Goal: Information Seeking & Learning: Check status

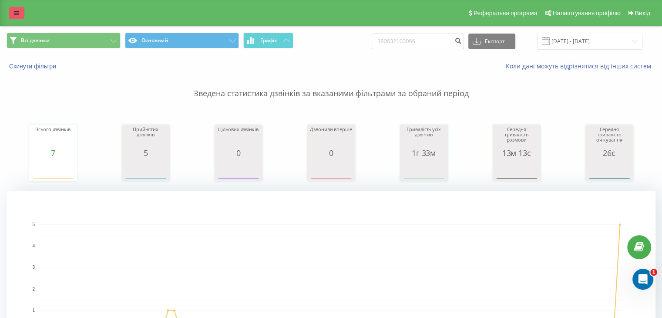
click at [21, 15] on link at bounding box center [17, 13] width 16 height 12
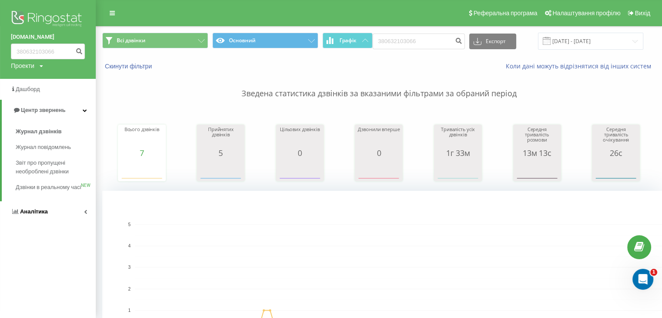
click at [82, 218] on link "Аналiтика" at bounding box center [48, 211] width 96 height 21
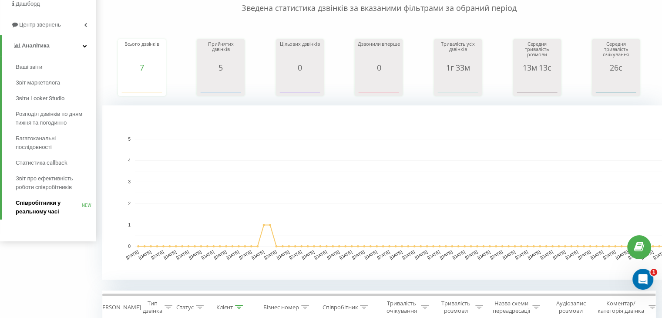
scroll to position [87, 0]
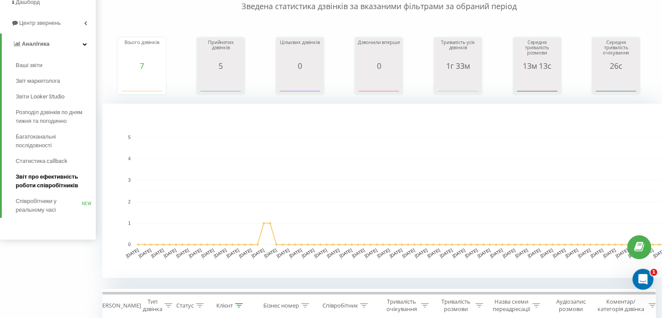
click at [47, 181] on span "Звіт про ефективність роботи співробітників" at bounding box center [54, 180] width 76 height 17
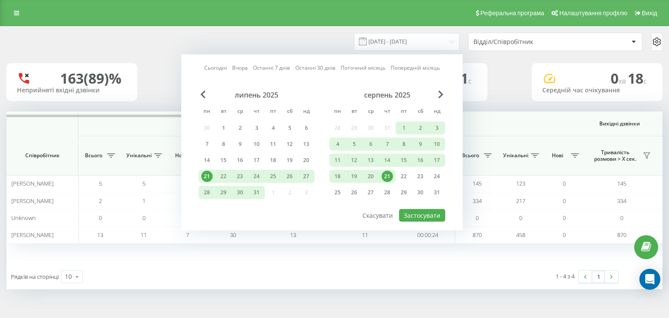
click at [383, 170] on div "21" at bounding box center [387, 176] width 17 height 13
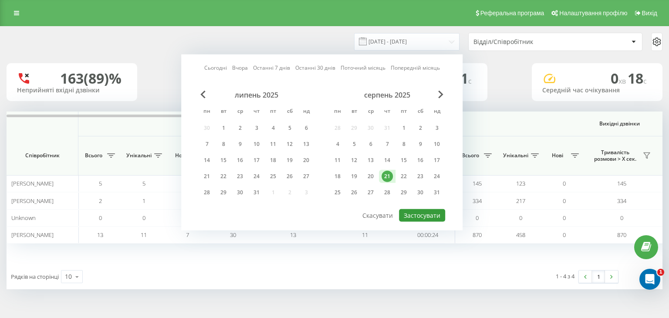
click at [407, 212] on button "Застосувати" at bounding box center [422, 215] width 46 height 13
type input "21.08.2025 - 21.08.2025"
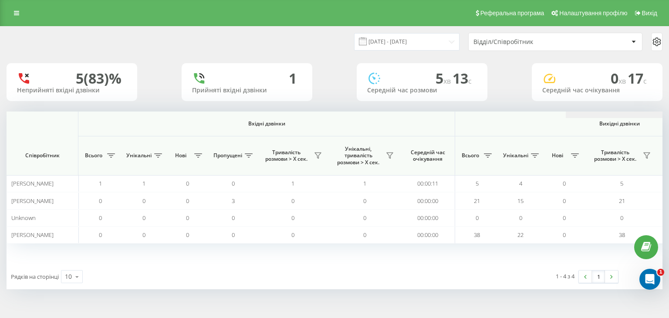
scroll to position [0, 559]
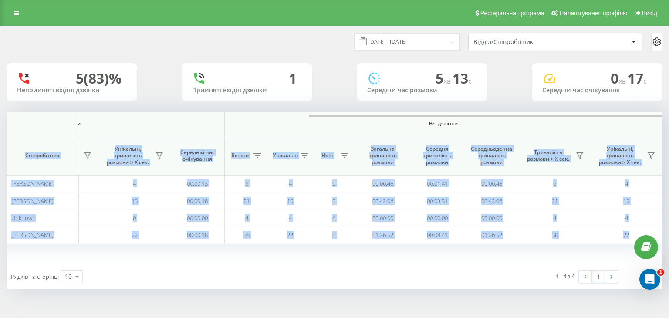
drag, startPoint x: 255, startPoint y: 114, endPoint x: 512, endPoint y: 130, distance: 257.8
click at [512, 130] on div "Вхідні дзвінки Вихідні дзвінки Всі дзвінки Співробітник Всього Унікальні Нові П…" at bounding box center [334, 187] width 655 height 152
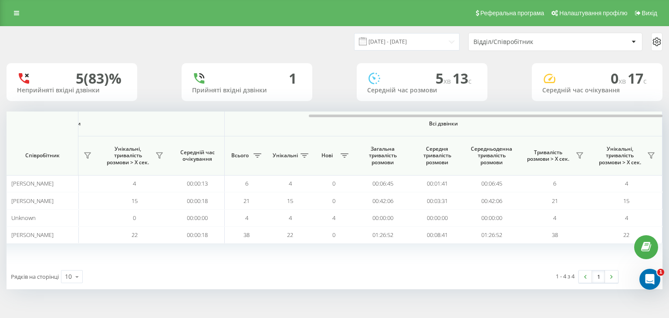
click at [432, 300] on div "21.08.2025 - 21.08.2025 Відділ/Співробітник 5 (83)% Неприйняті вхідні дзвінки 1…" at bounding box center [334, 166] width 669 height 280
click at [578, 155] on icon at bounding box center [579, 156] width 6 height 6
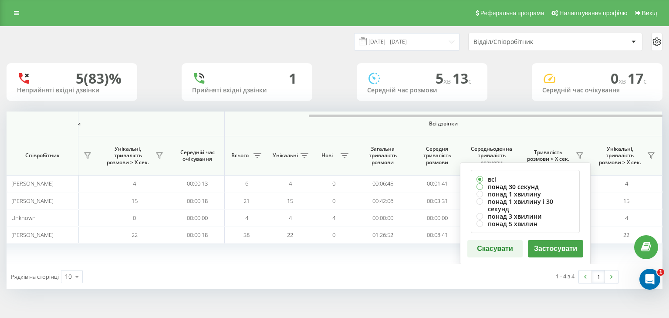
click at [520, 187] on label "понад 30 секунд" at bounding box center [524, 186] width 97 height 7
radio input "true"
click at [541, 248] on button "Застосувати" at bounding box center [555, 248] width 55 height 17
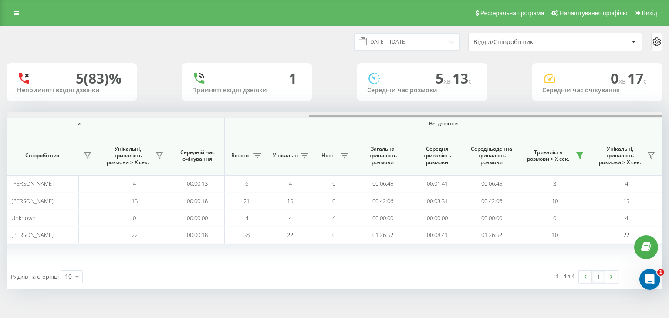
drag, startPoint x: 287, startPoint y: 115, endPoint x: 622, endPoint y: 117, distance: 335.6
click at [622, 117] on div at bounding box center [334, 114] width 655 height 7
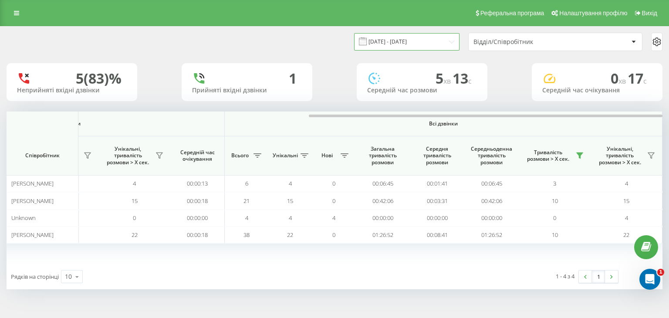
click at [397, 43] on input "21.08.2025 - 21.08.2025" at bounding box center [406, 41] width 105 height 17
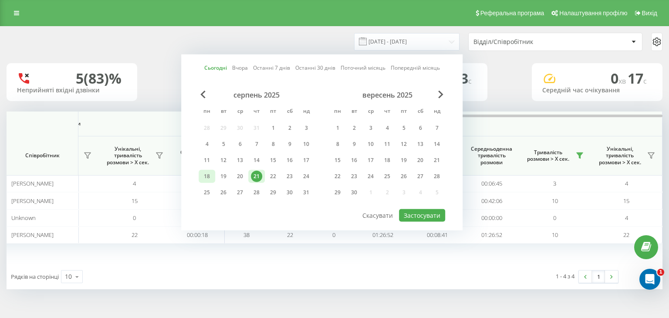
click at [211, 173] on div "18" at bounding box center [206, 176] width 11 height 11
click at [261, 171] on div "21" at bounding box center [256, 176] width 11 height 11
click at [427, 216] on button "Застосувати" at bounding box center [422, 215] width 46 height 13
type input "18.08.2025 - 21.08.2025"
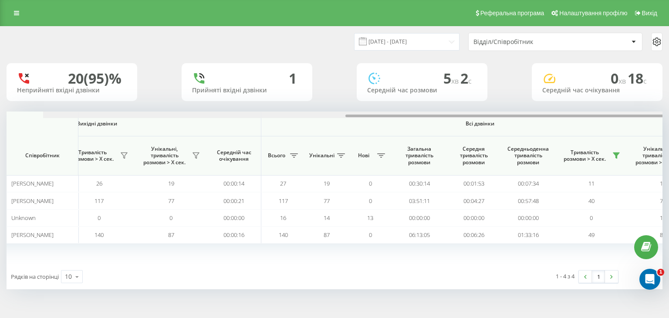
scroll to position [0, 559]
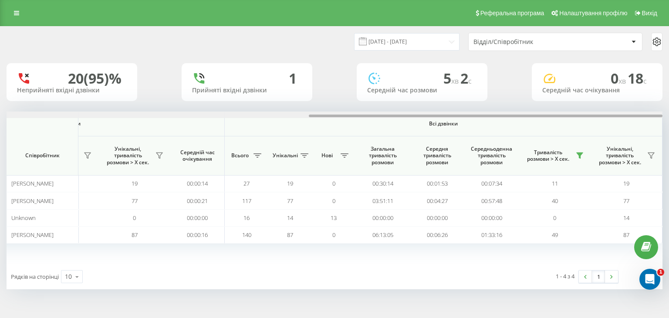
drag, startPoint x: 226, startPoint y: 117, endPoint x: 568, endPoint y: 131, distance: 341.5
click at [568, 131] on div "Вхідні дзвінки Вихідні дзвінки Всі дзвінки Співробітник Всього Унікальні Нові П…" at bounding box center [334, 187] width 655 height 152
click at [338, 269] on div "Рядків на сторінці 10 10 25 50 100 1 - 4 з 4 1" at bounding box center [334, 276] width 655 height 25
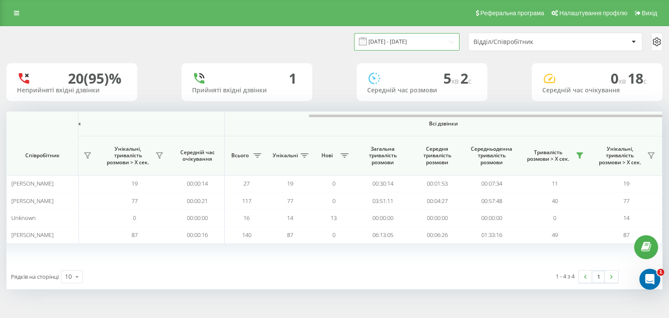
click at [376, 43] on input "18.08.2025 - 21.08.2025" at bounding box center [406, 41] width 105 height 17
click at [156, 103] on div "18.08.2025 - 21.08.2025 Відділ/Співробітник 20 (95)% Неприйняті вхідні дзвінки …" at bounding box center [334, 158] width 655 height 262
click at [21, 11] on link at bounding box center [17, 13] width 16 height 12
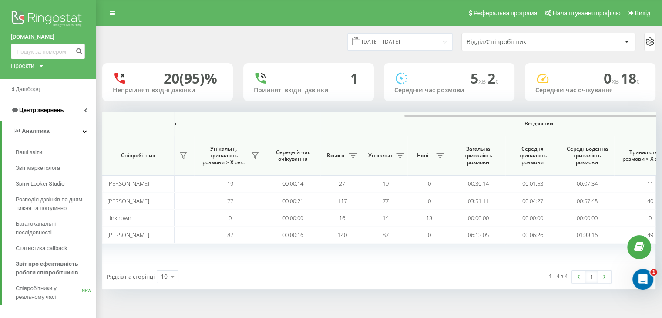
click at [45, 109] on span "Центр звернень" at bounding box center [41, 110] width 44 height 7
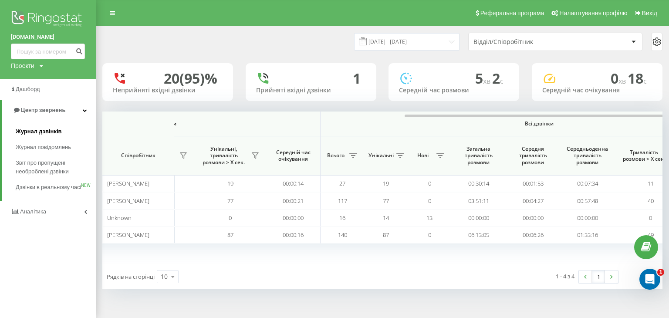
click at [45, 131] on span "Журнал дзвінків" at bounding box center [39, 131] width 46 height 9
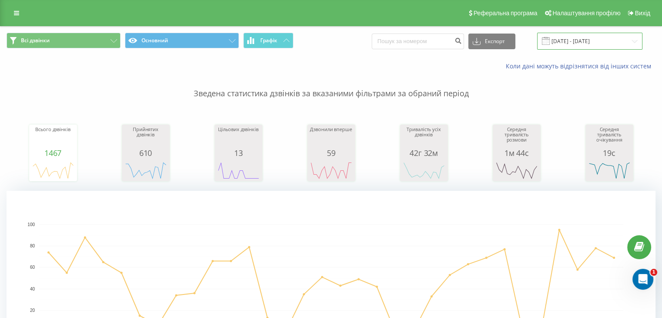
click at [574, 44] on input "21.07.2025 - 21.08.2025" at bounding box center [589, 41] width 105 height 17
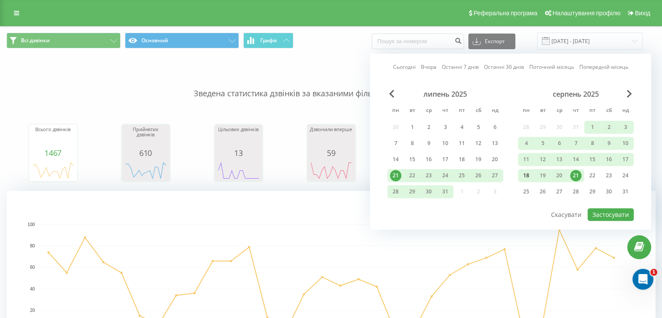
click at [522, 173] on div "18" at bounding box center [526, 175] width 11 height 11
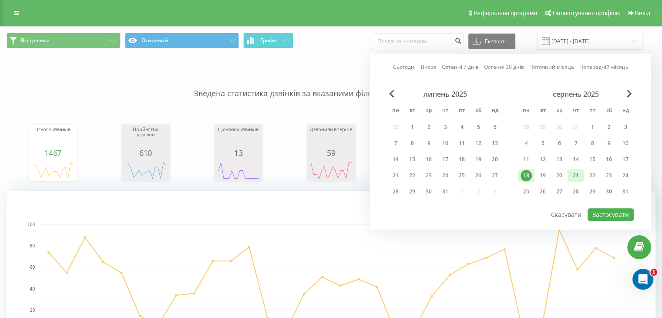
click at [575, 178] on div "21" at bounding box center [575, 175] width 11 height 11
click at [609, 208] on button "Застосувати" at bounding box center [611, 214] width 46 height 13
type input "18.08.2025 - 21.08.2025"
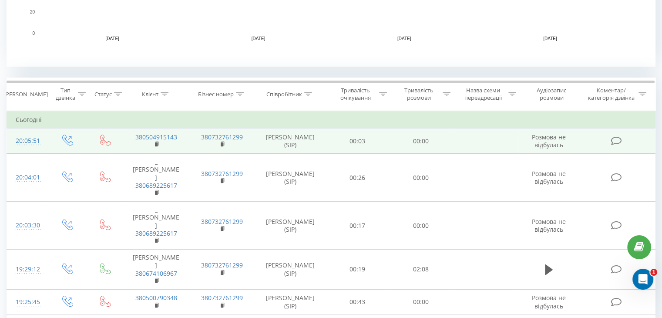
scroll to position [305, 0]
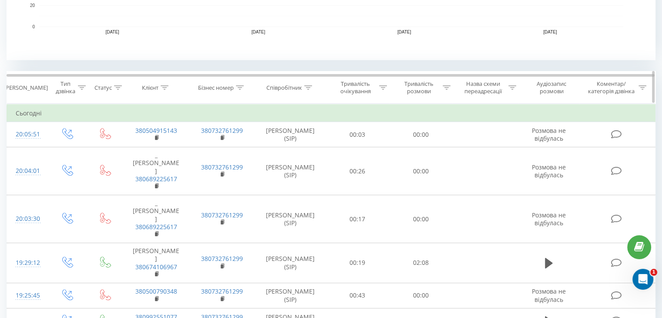
click at [309, 87] on icon at bounding box center [308, 87] width 8 height 4
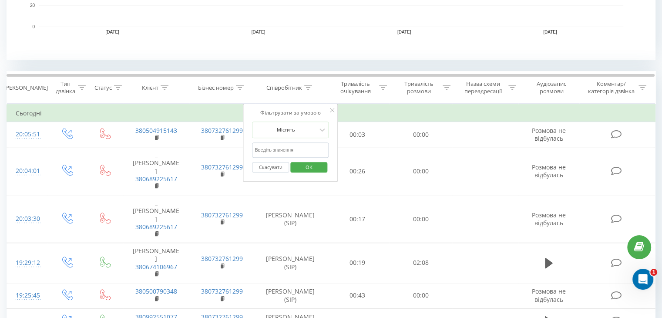
click at [282, 148] on input "text" at bounding box center [290, 149] width 77 height 15
type input "Анна"
click at [308, 165] on span "OK" at bounding box center [309, 166] width 24 height 13
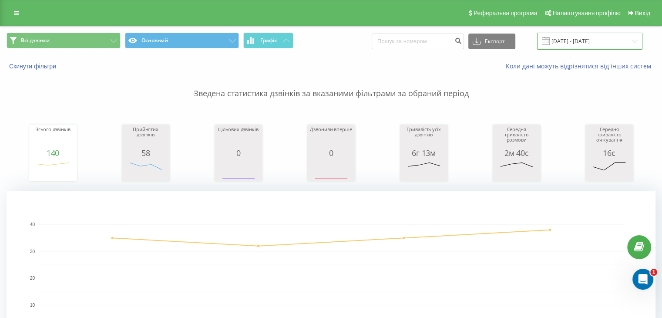
click at [573, 46] on input "18.08.2025 - 21.08.2025" at bounding box center [589, 41] width 105 height 17
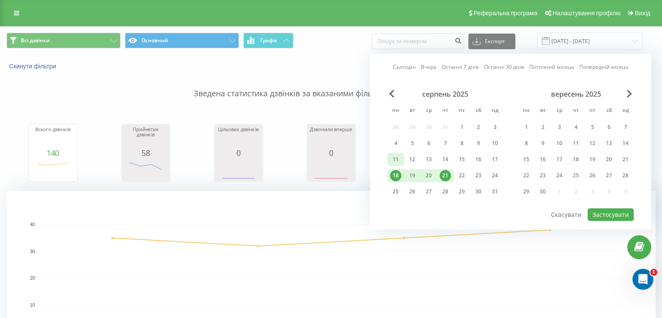
click at [399, 154] on div "11" at bounding box center [395, 159] width 11 height 11
click at [477, 156] on div "16" at bounding box center [478, 159] width 11 height 11
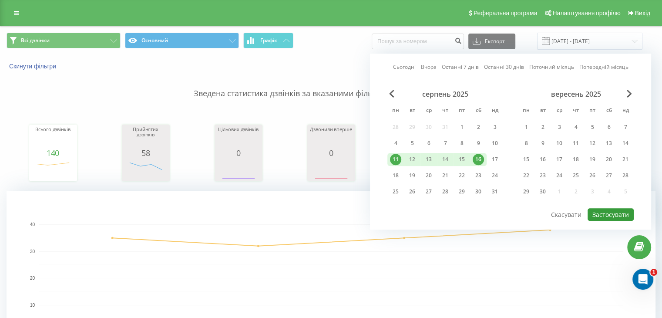
click at [602, 209] on button "Застосувати" at bounding box center [611, 214] width 46 height 13
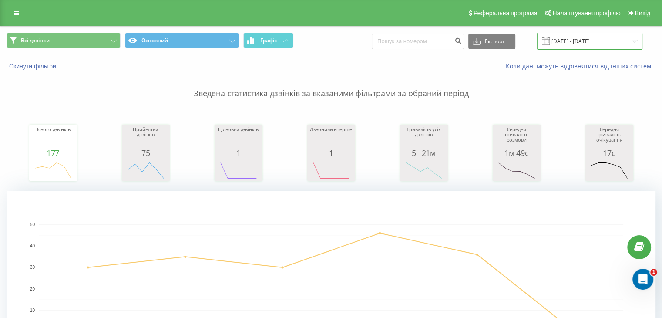
click at [559, 34] on input "11.08.2025 - 16.08.2025" at bounding box center [589, 41] width 105 height 17
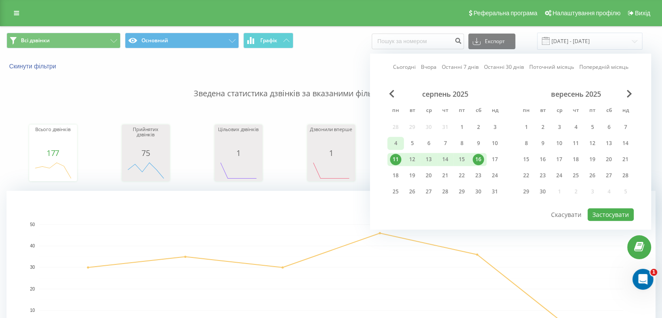
click at [393, 147] on div "4" at bounding box center [395, 143] width 11 height 11
click at [473, 145] on div "9" at bounding box center [478, 143] width 11 height 11
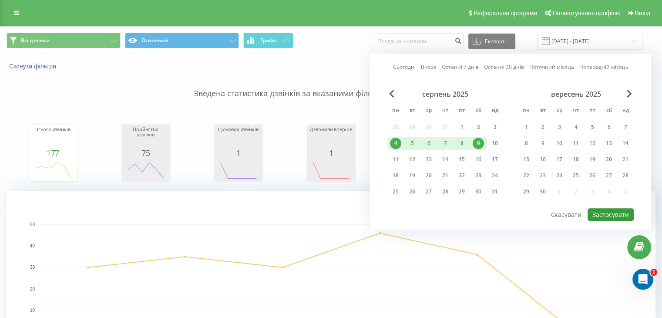
click at [604, 213] on button "Застосувати" at bounding box center [611, 214] width 46 height 13
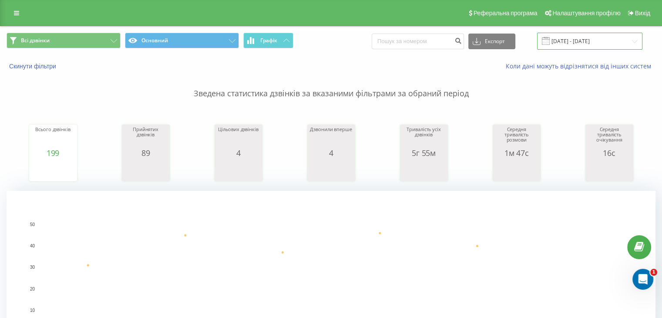
click at [566, 48] on input "04.08.2025 - 09.08.2025" at bounding box center [589, 41] width 105 height 17
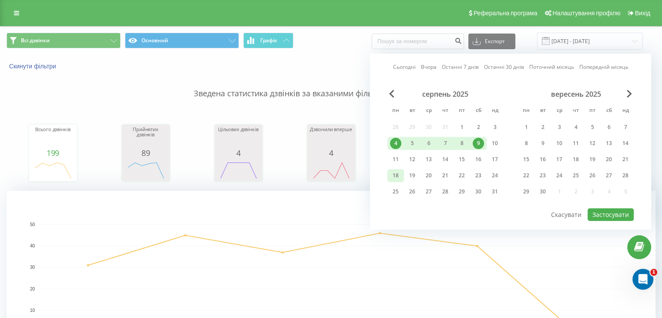
click at [402, 171] on div "18" at bounding box center [395, 175] width 17 height 13
click at [475, 172] on div "23" at bounding box center [478, 175] width 11 height 11
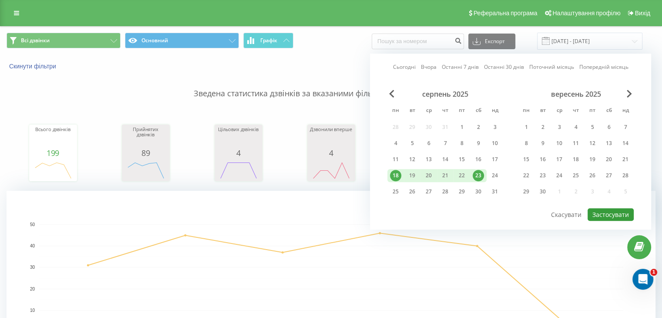
click at [595, 211] on button "Застосувати" at bounding box center [611, 214] width 46 height 13
type input "18.08.2025 - 23.08.2025"
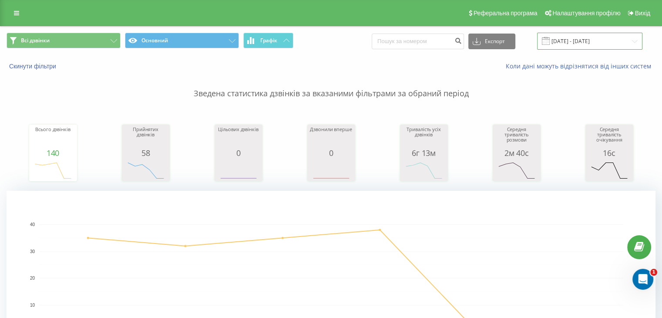
click at [576, 47] on input "18.08.2025 - 23.08.2025" at bounding box center [589, 41] width 105 height 17
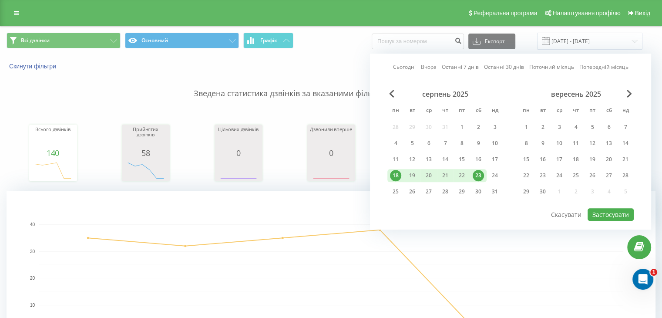
click at [277, 207] on rect "A chart." at bounding box center [331, 278] width 649 height 174
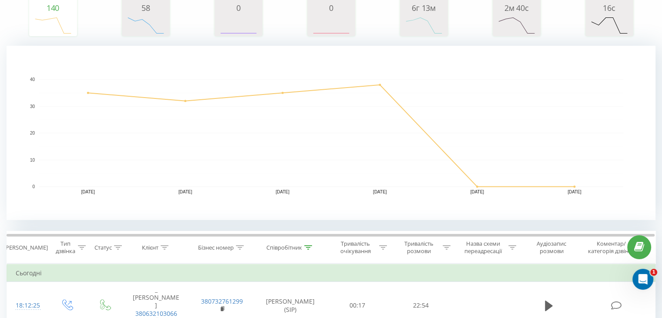
scroll to position [44, 0]
